Goal: Information Seeking & Learning: Learn about a topic

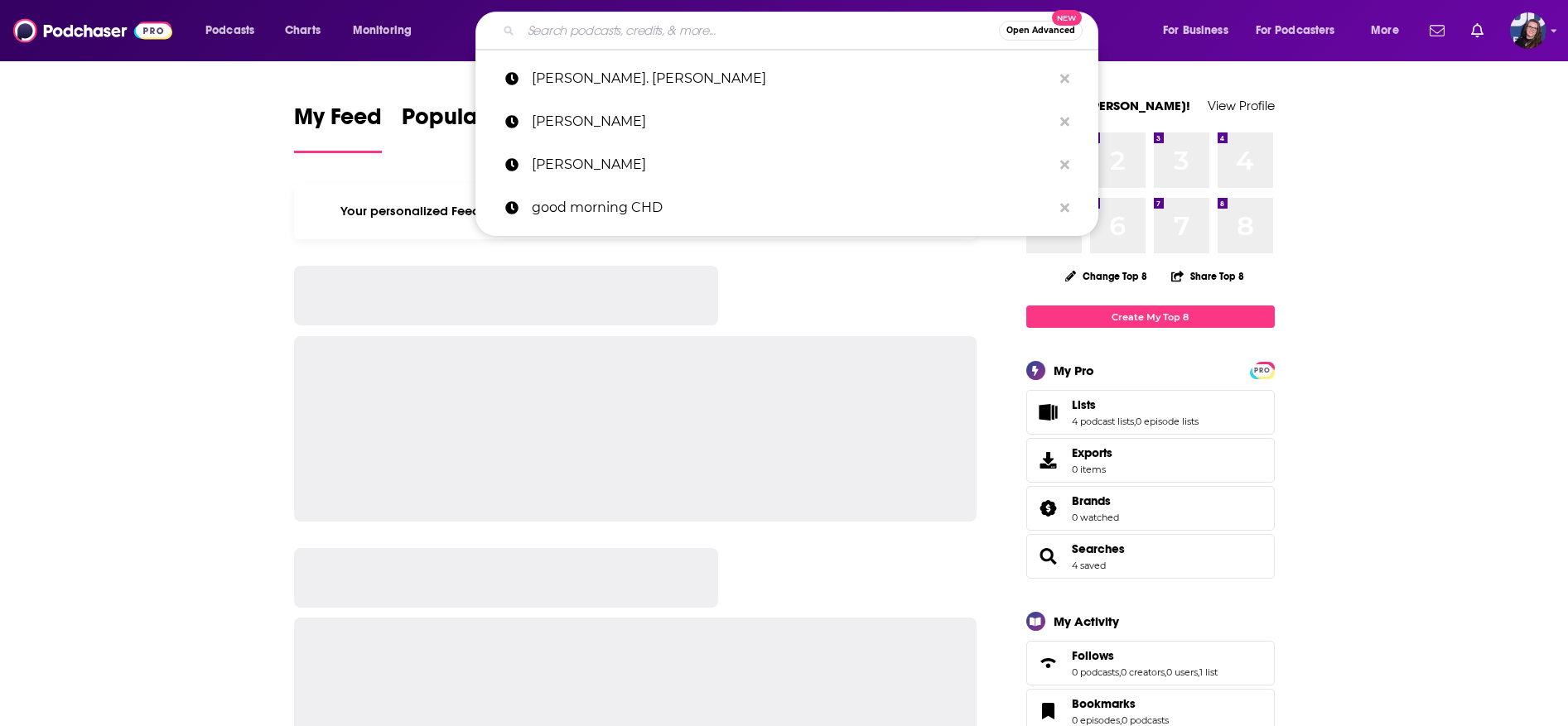
click at [548, 36] on input "Search podcasts, credits, & more..." at bounding box center [760, 30] width 478 height 27
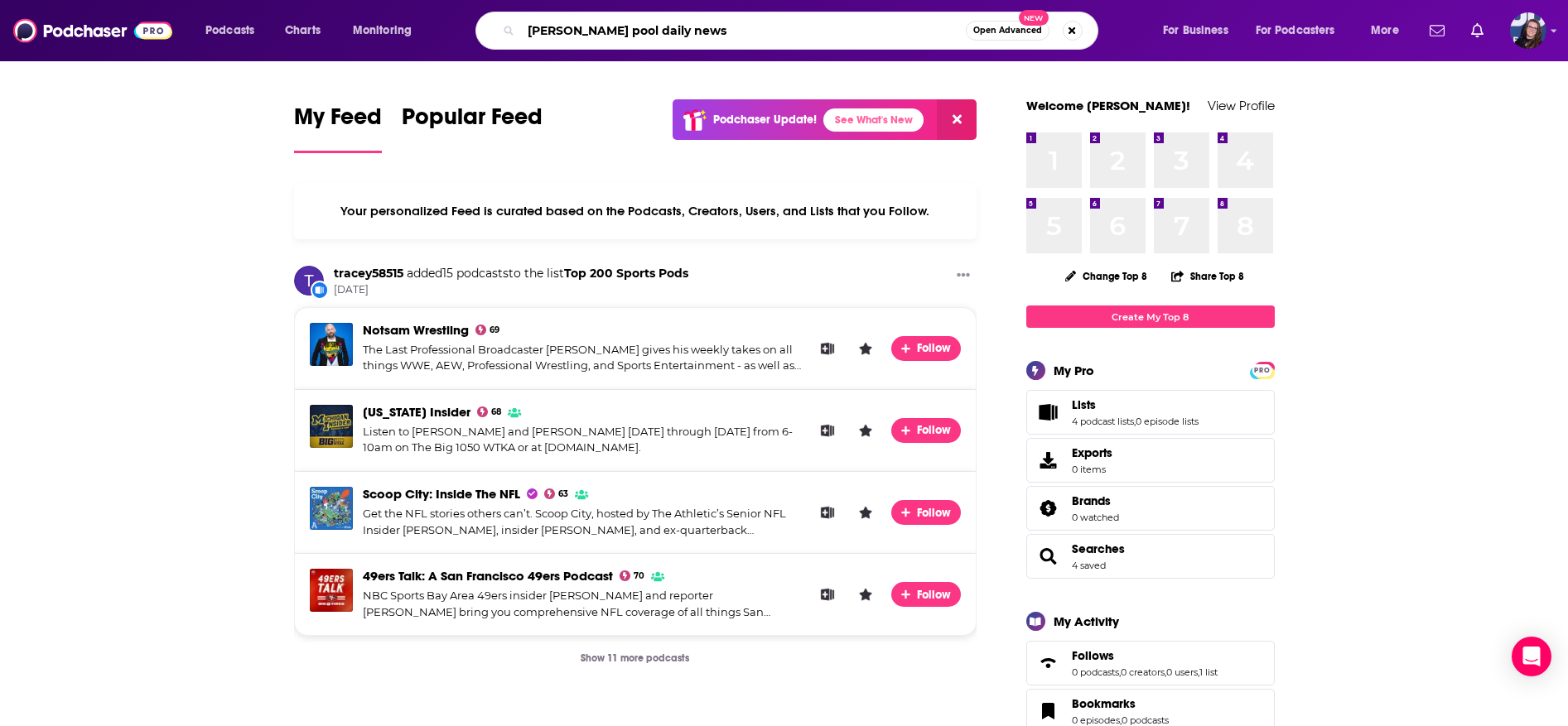
type input "[PERSON_NAME] pool daily news"
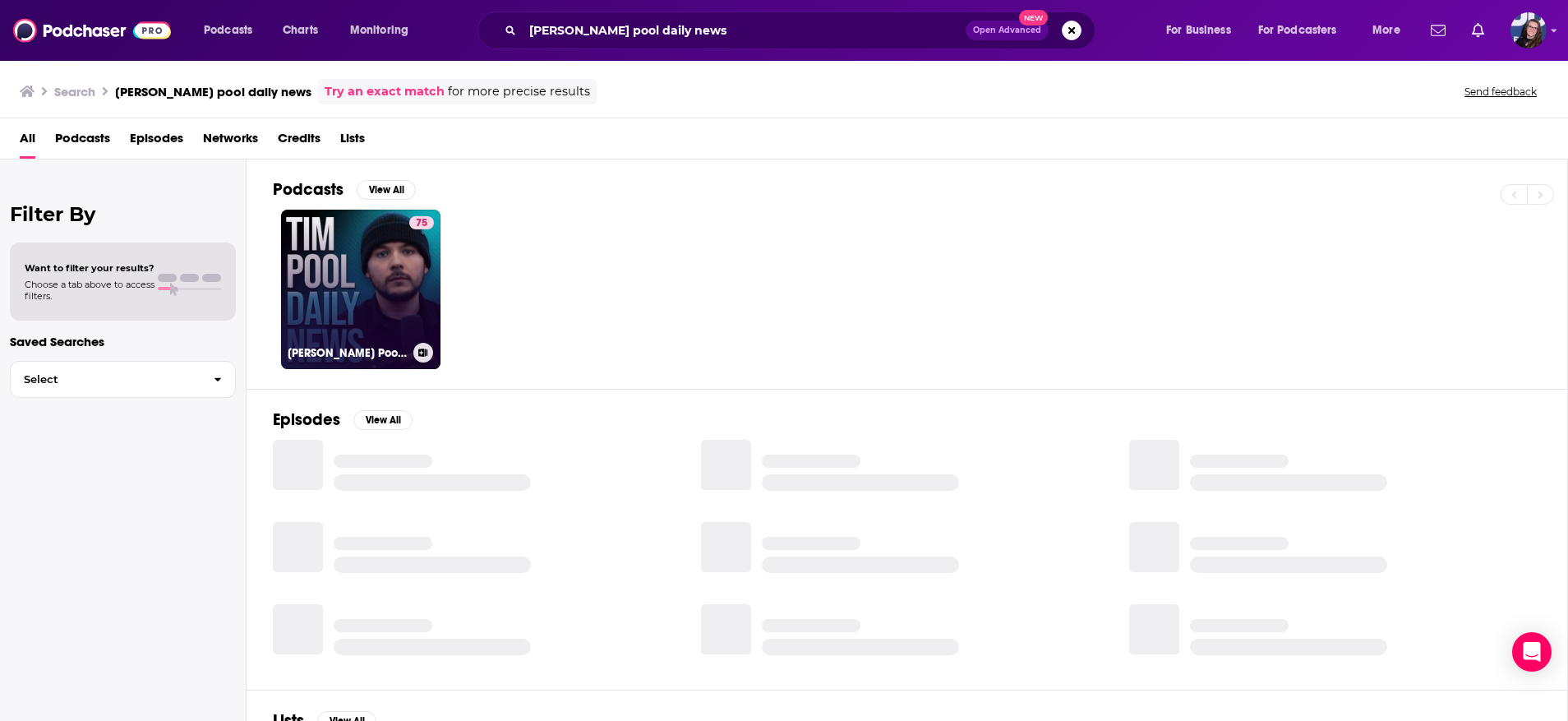
click at [364, 304] on link "75 [PERSON_NAME] Pool Daily News" at bounding box center [360, 289] width 159 height 159
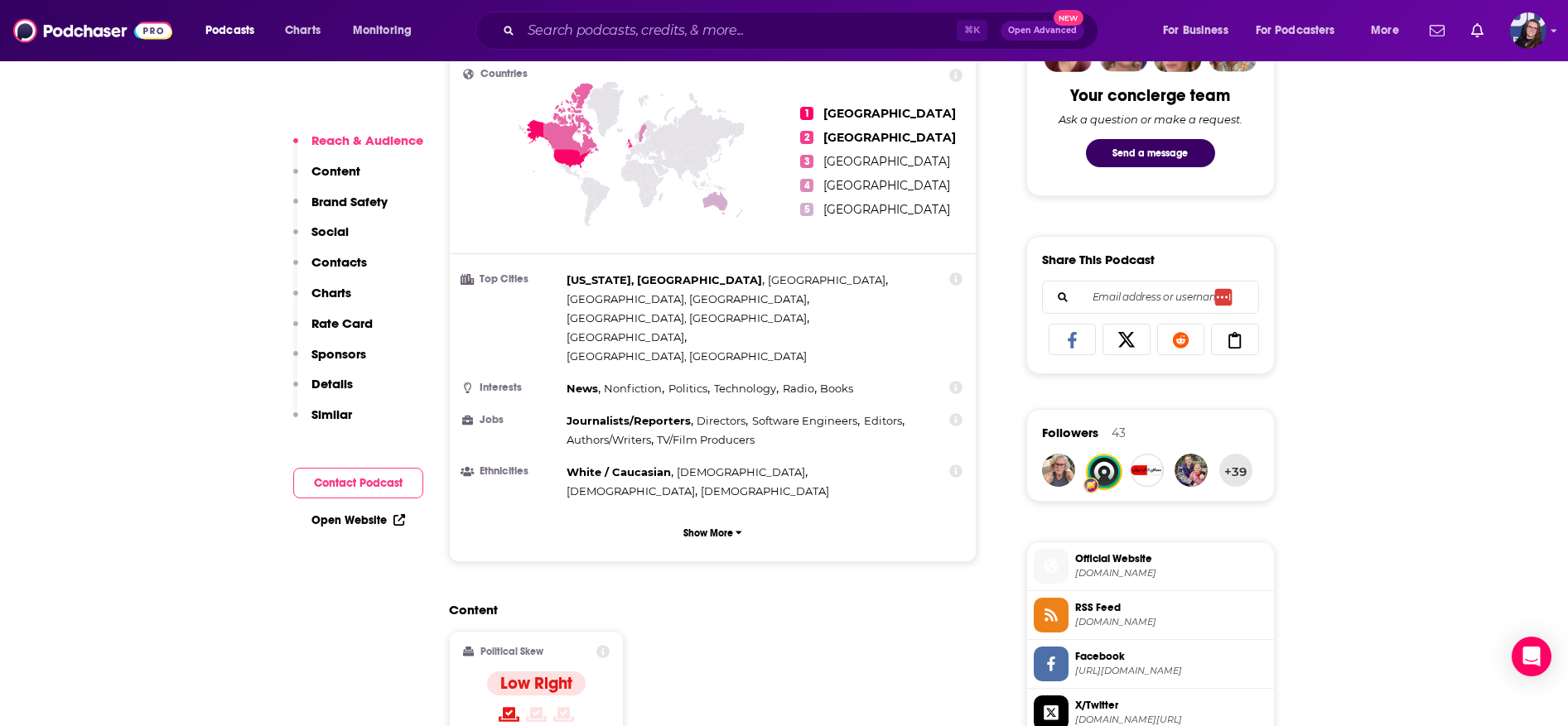
scroll to position [885, 0]
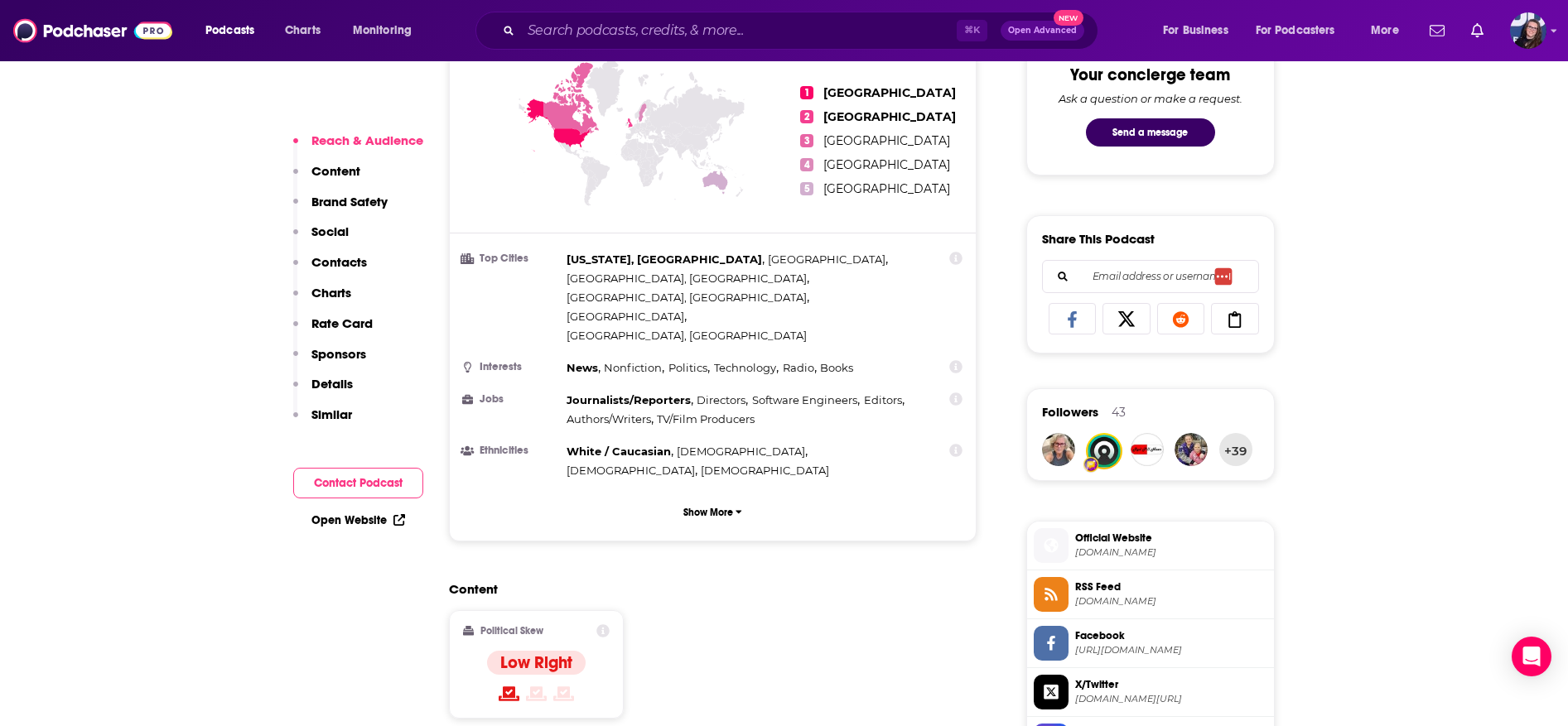
click at [1078, 317] on icon at bounding box center [1072, 319] width 46 height 16
click at [1073, 319] on icon at bounding box center [1072, 319] width 9 height 16
click at [1069, 317] on icon at bounding box center [1072, 319] width 46 height 16
click at [1130, 315] on icon at bounding box center [1126, 318] width 16 height 15
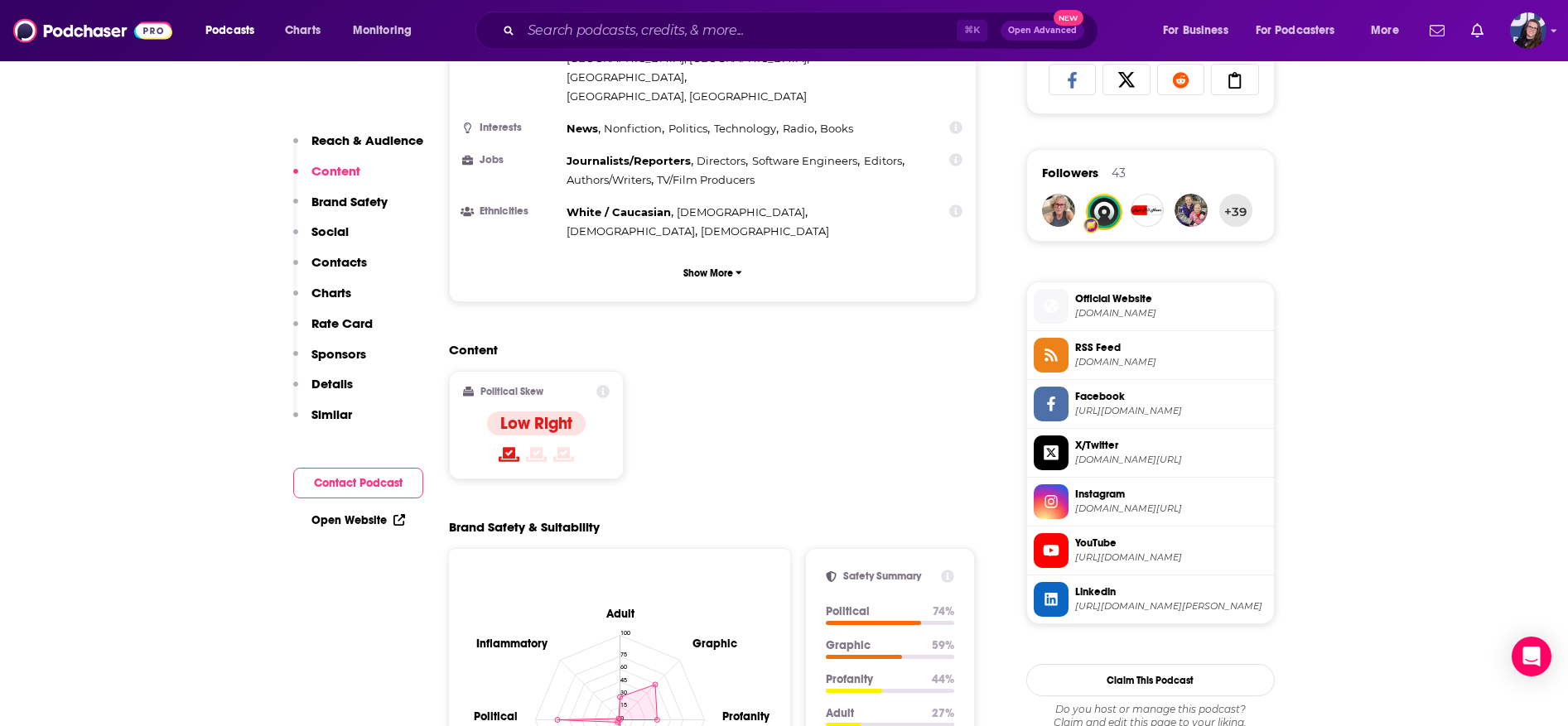
scroll to position [1182, 0]
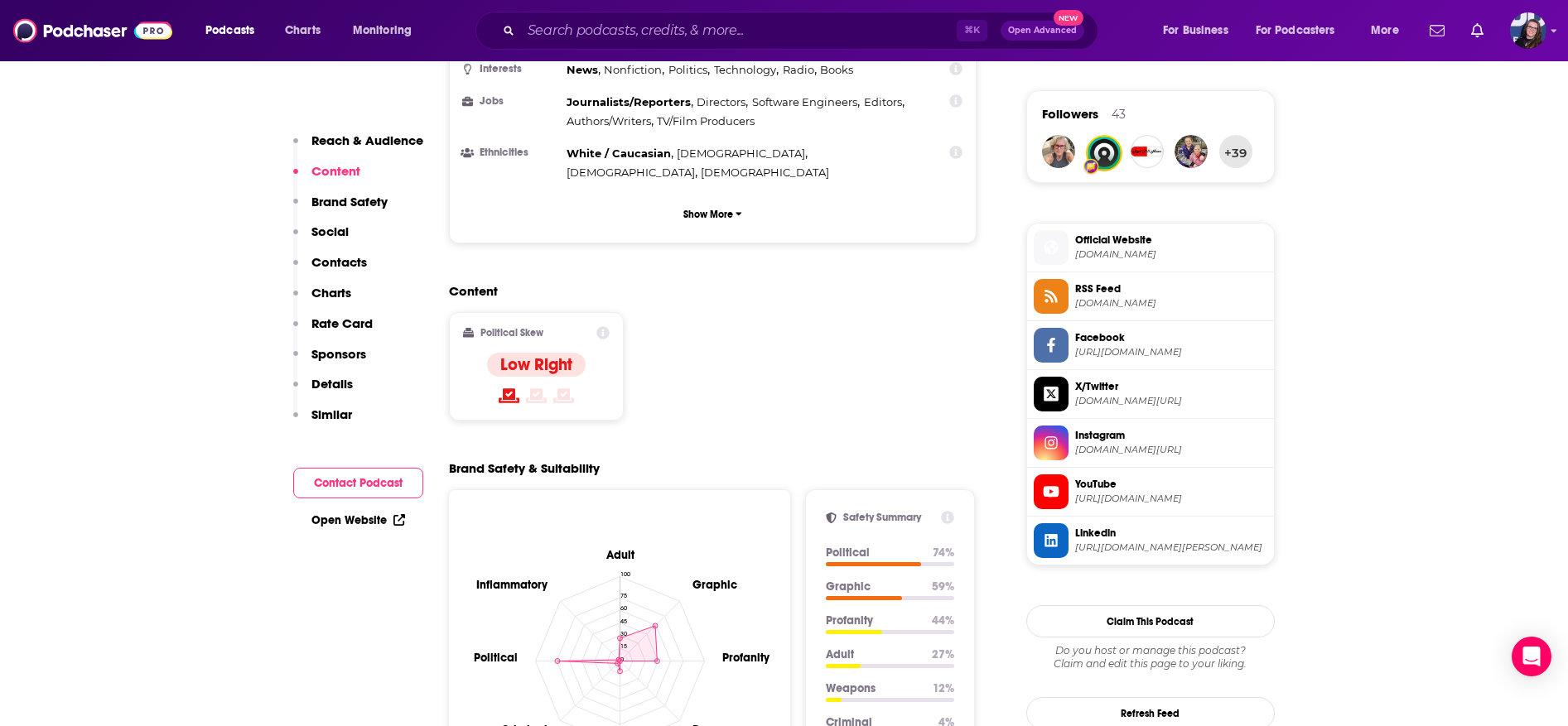
click at [1111, 491] on span "YouTube" at bounding box center [1171, 483] width 192 height 15
